Goal: Submit feedback/report problem

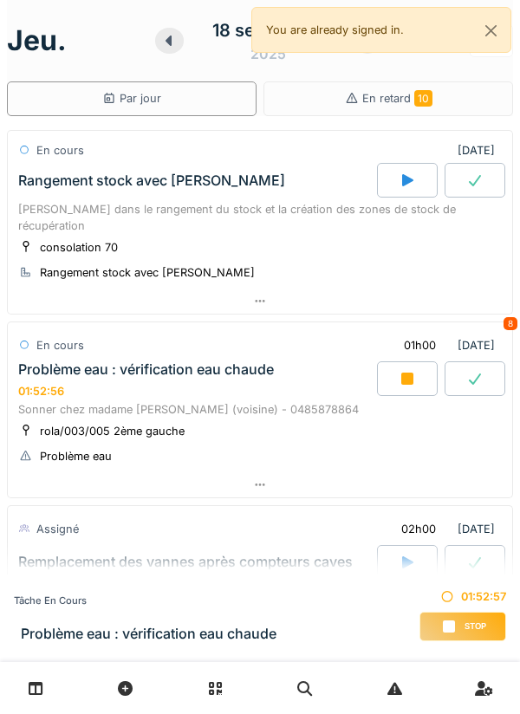
click at [415, 401] on div at bounding box center [260, 484] width 504 height 25
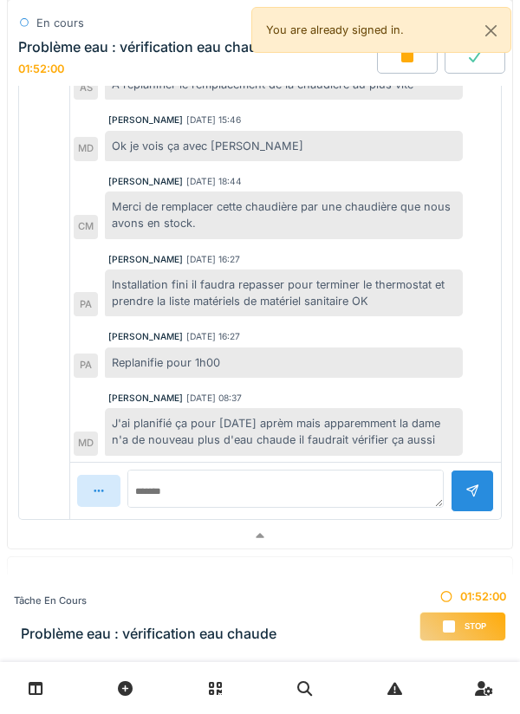
scroll to position [746, 0]
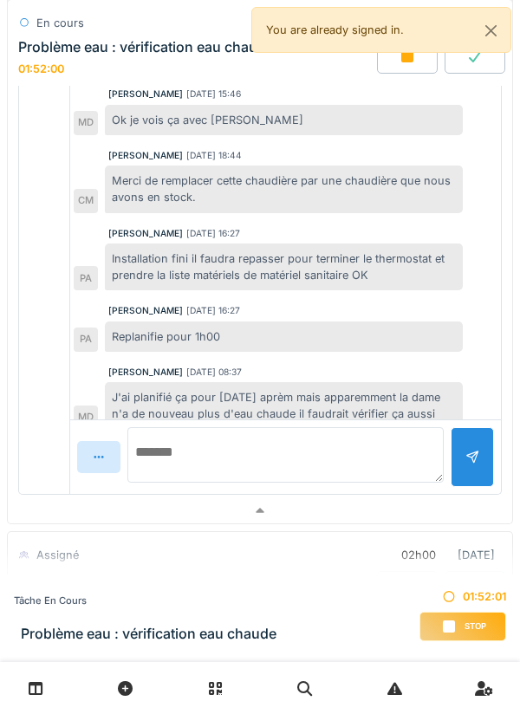
click at [359, 401] on textarea at bounding box center [285, 454] width 316 height 55
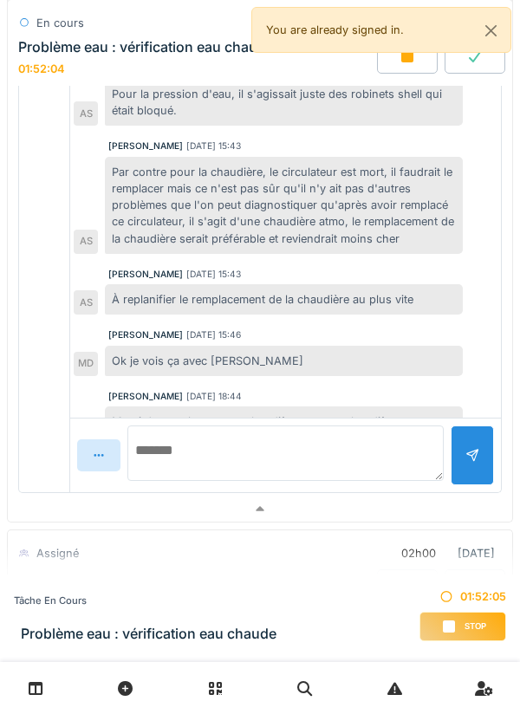
scroll to position [936, 0]
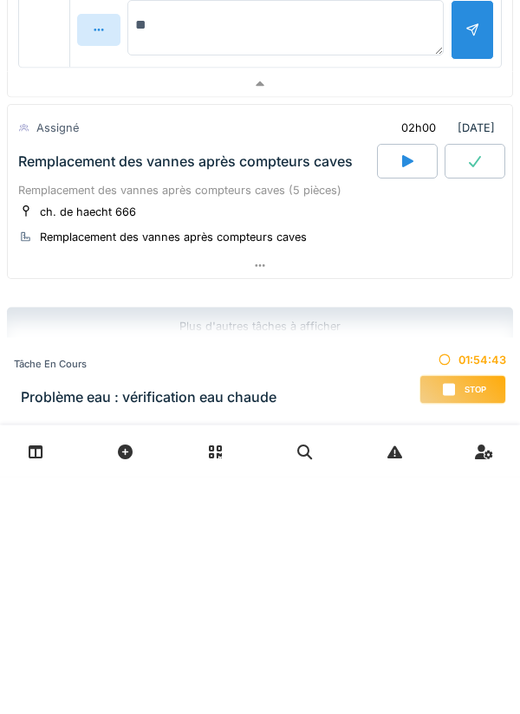
type textarea "*"
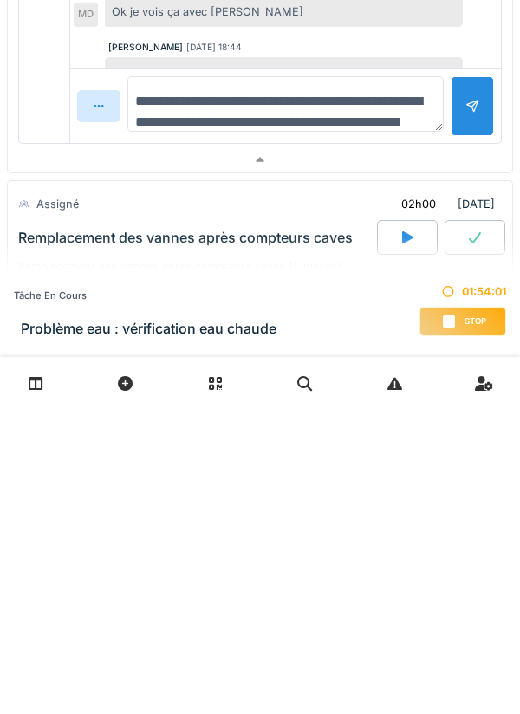
scroll to position [757, 0]
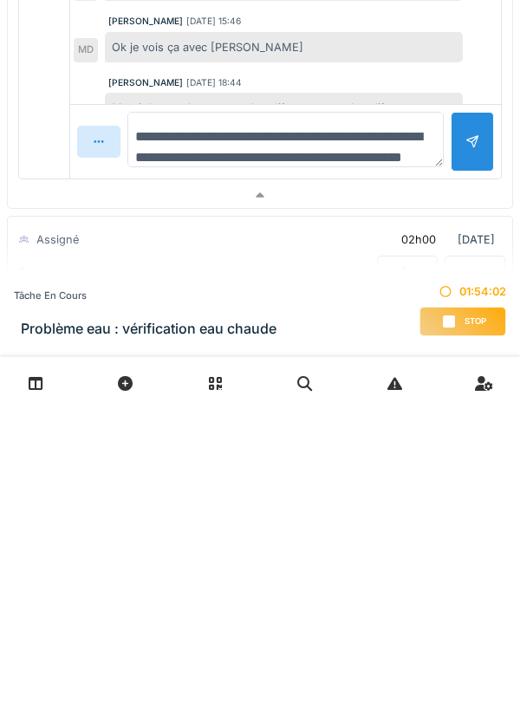
type textarea "**********"
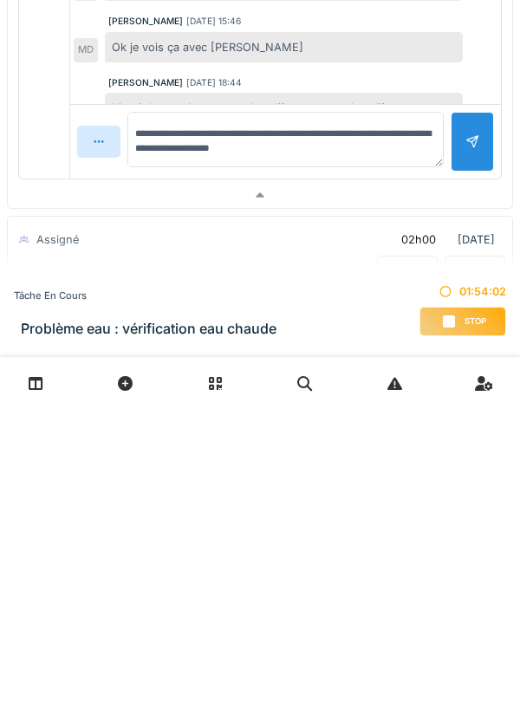
click at [462, 401] on div at bounding box center [471, 447] width 43 height 60
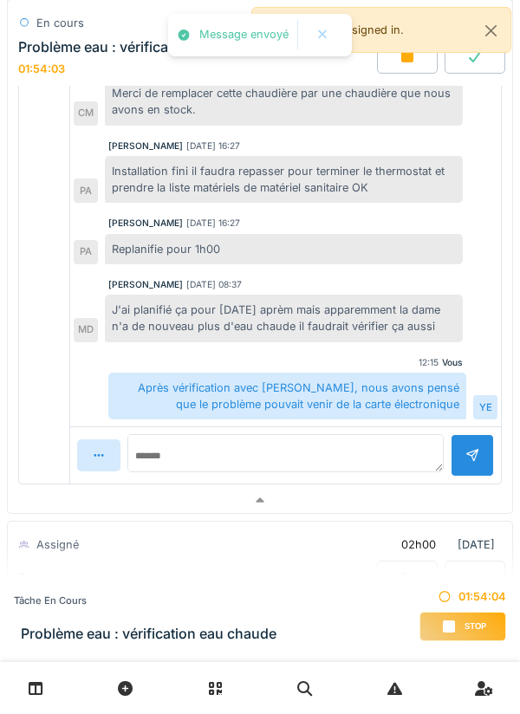
scroll to position [936, 0]
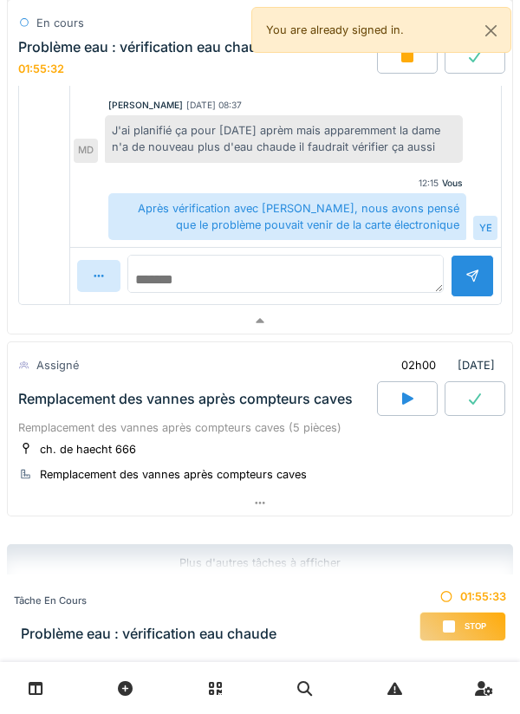
click at [139, 262] on textarea at bounding box center [285, 274] width 316 height 38
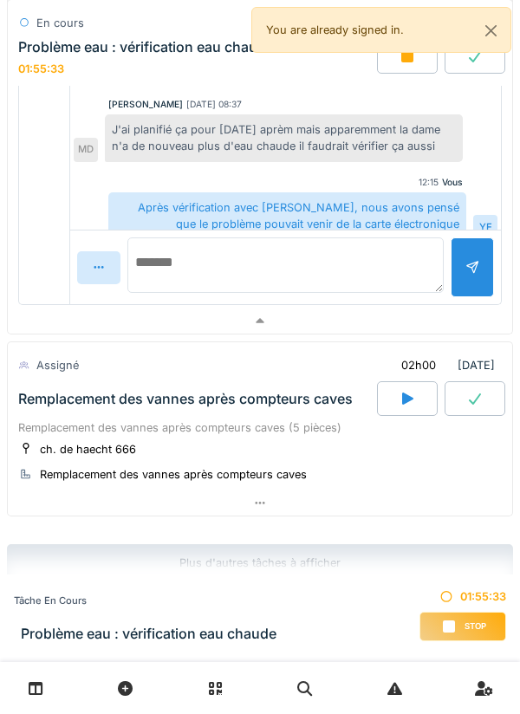
scroll to position [840, 0]
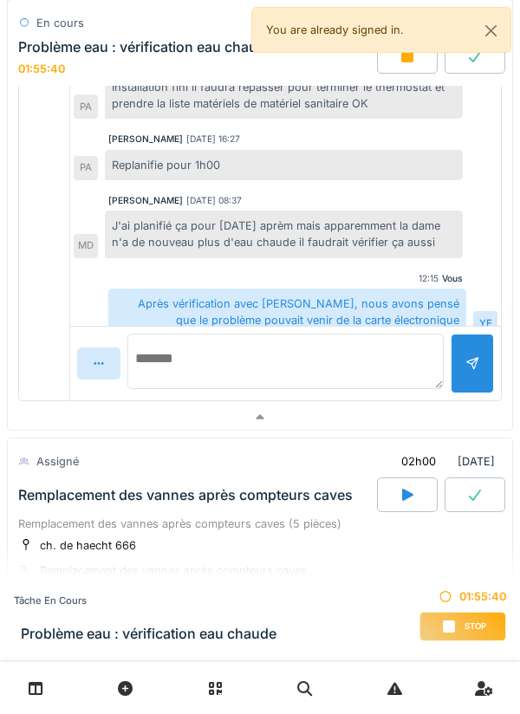
click at [389, 351] on textarea at bounding box center [285, 360] width 316 height 55
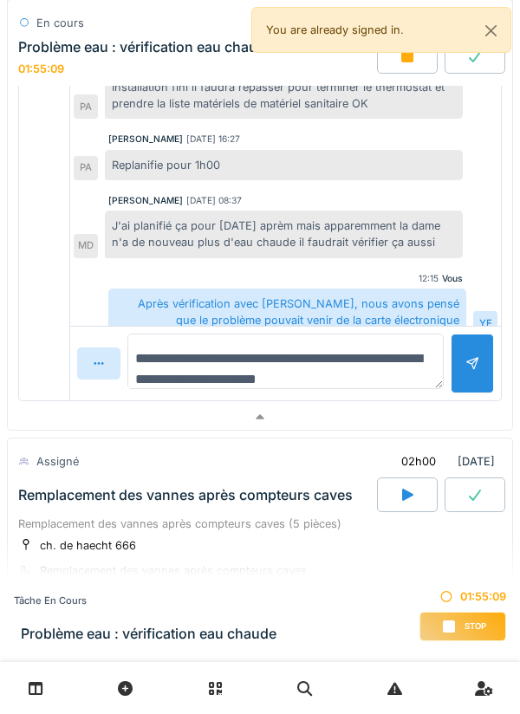
type textarea "**********"
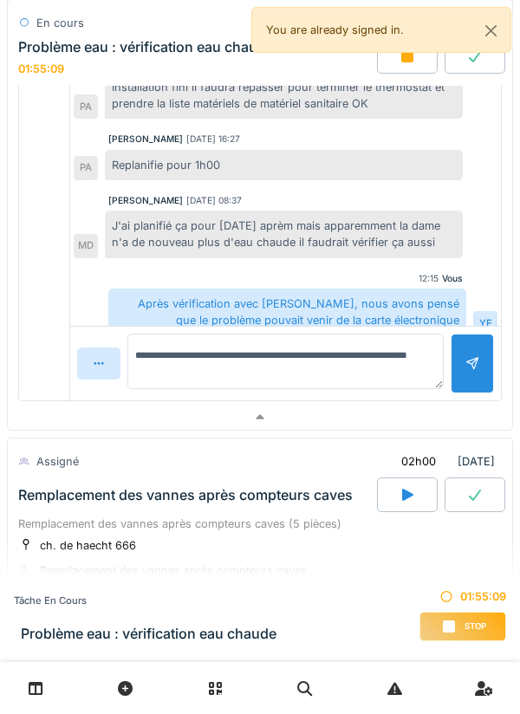
click at [463, 350] on div at bounding box center [471, 363] width 43 height 60
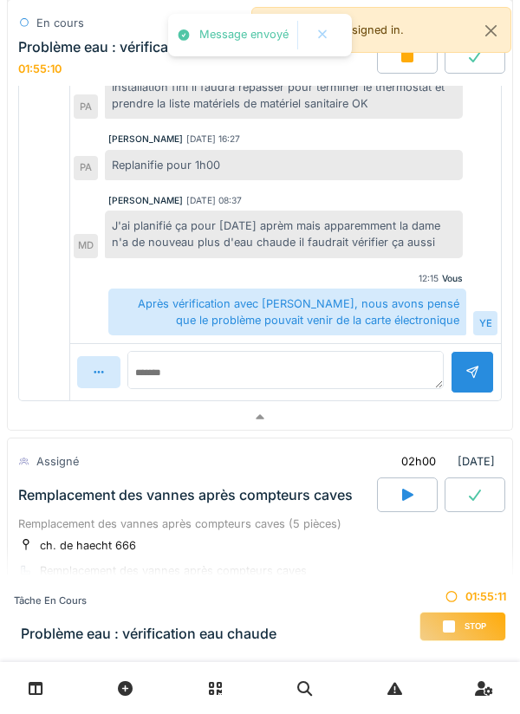
scroll to position [397, 0]
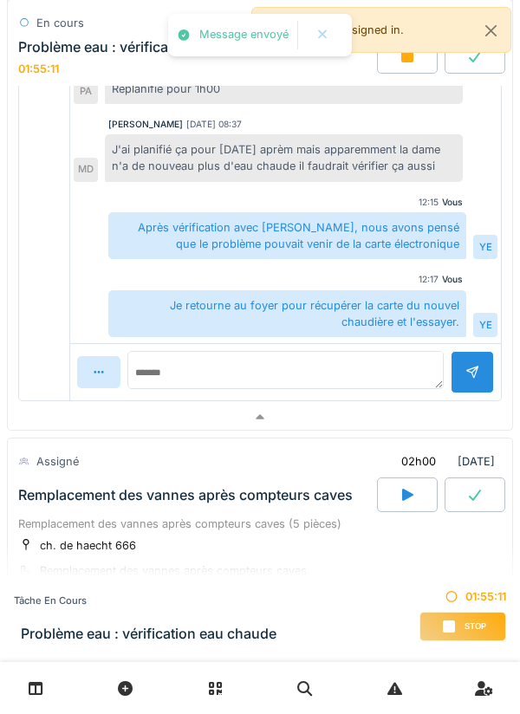
click at [441, 401] on div at bounding box center [260, 416] width 504 height 25
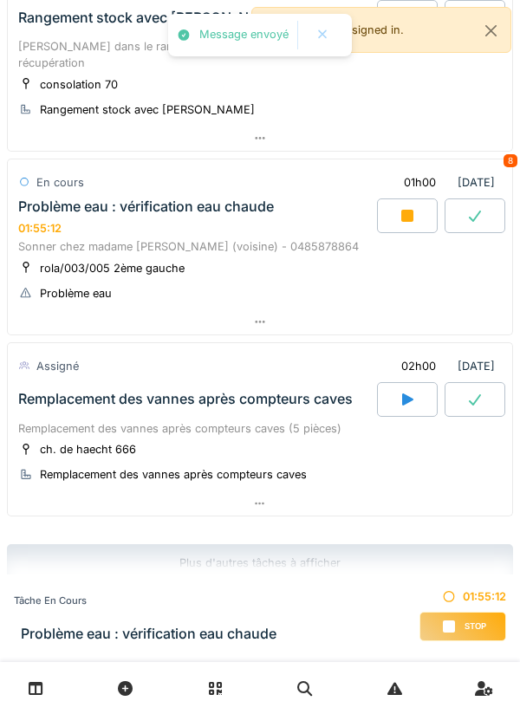
scroll to position [0, 0]
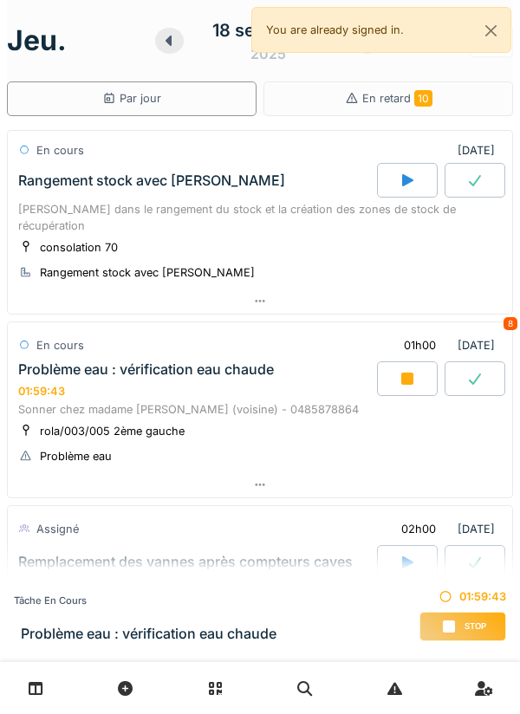
click at [462, 401] on div "Stop" at bounding box center [462, 625] width 87 height 29
